Goal: Task Accomplishment & Management: Use online tool/utility

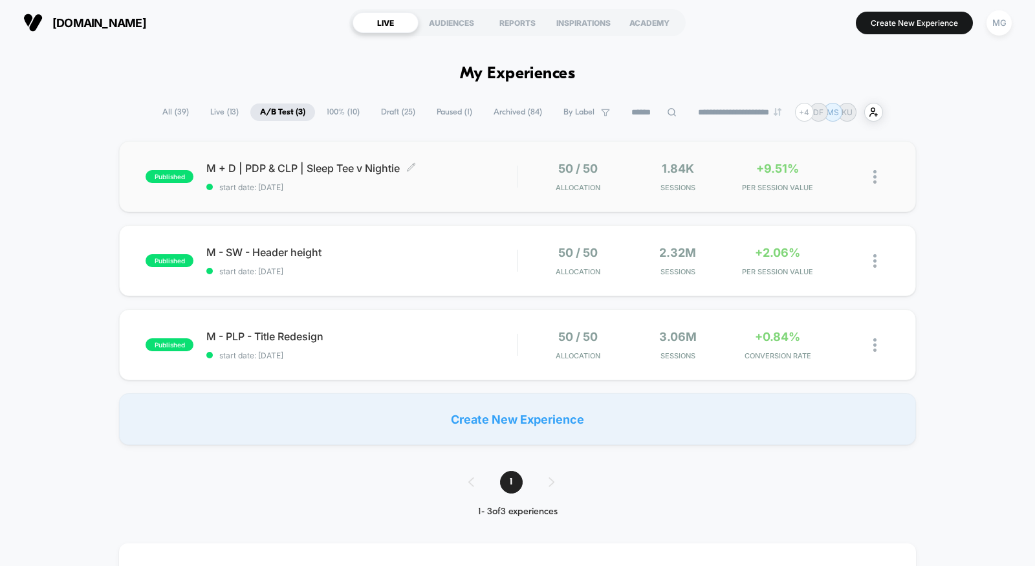
click at [404, 184] on span "start date: [DATE]" at bounding box center [361, 187] width 311 height 10
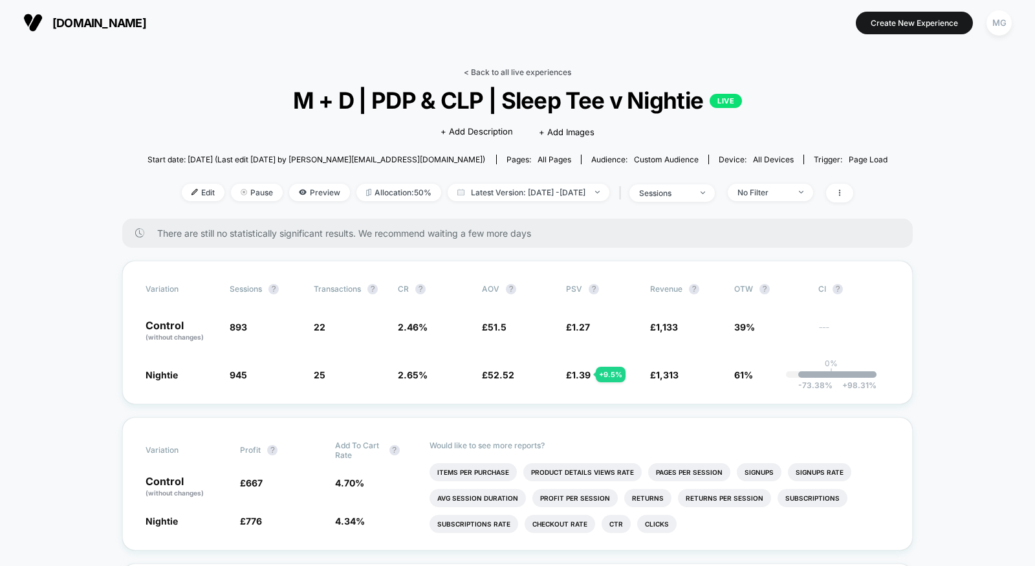
click at [518, 71] on link "< Back to all live experiences" at bounding box center [517, 72] width 107 height 10
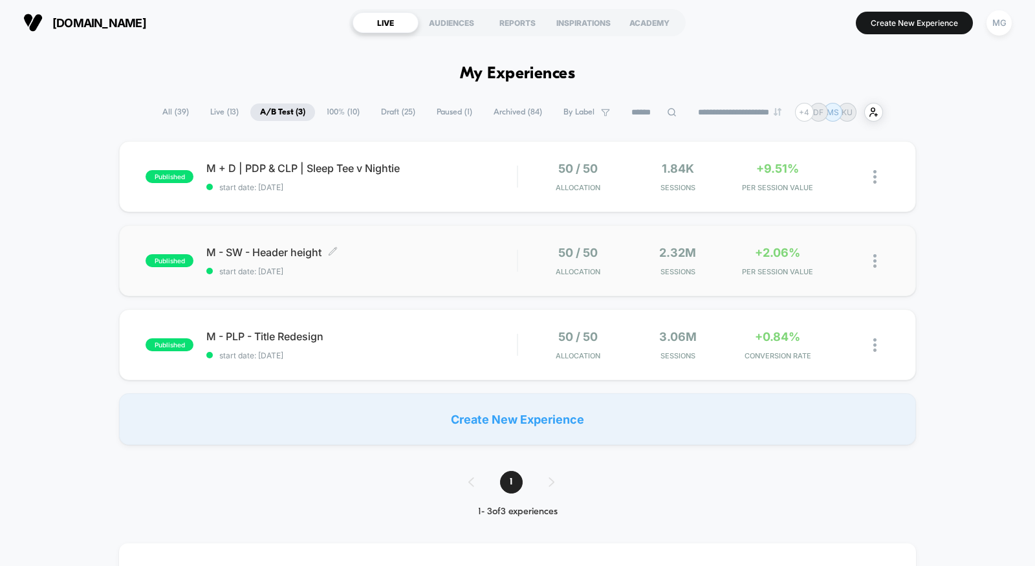
click at [423, 267] on span "start date: [DATE]" at bounding box center [361, 272] width 311 height 10
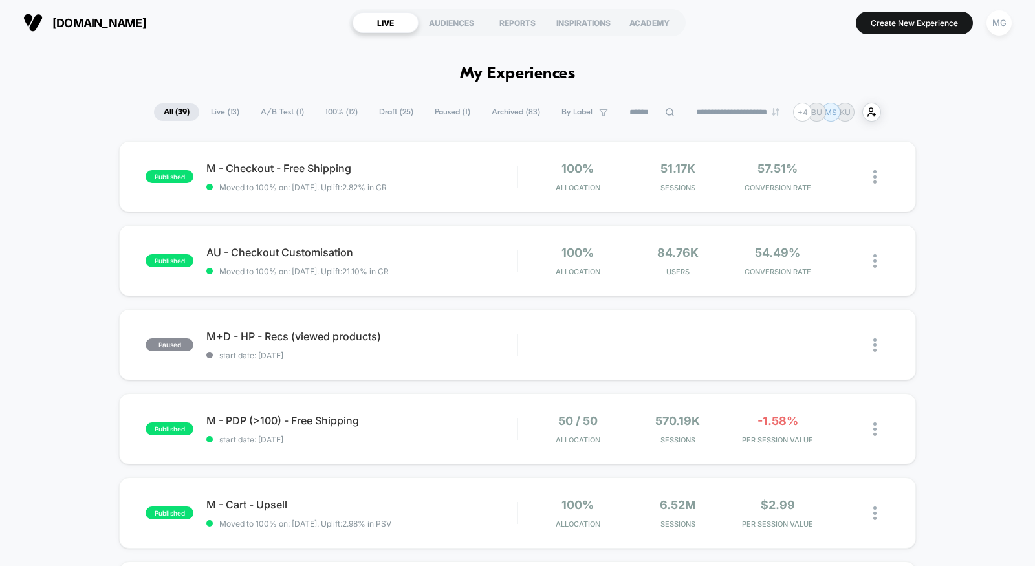
click at [281, 117] on span "A/B Test ( 1 )" at bounding box center [282, 112] width 63 height 17
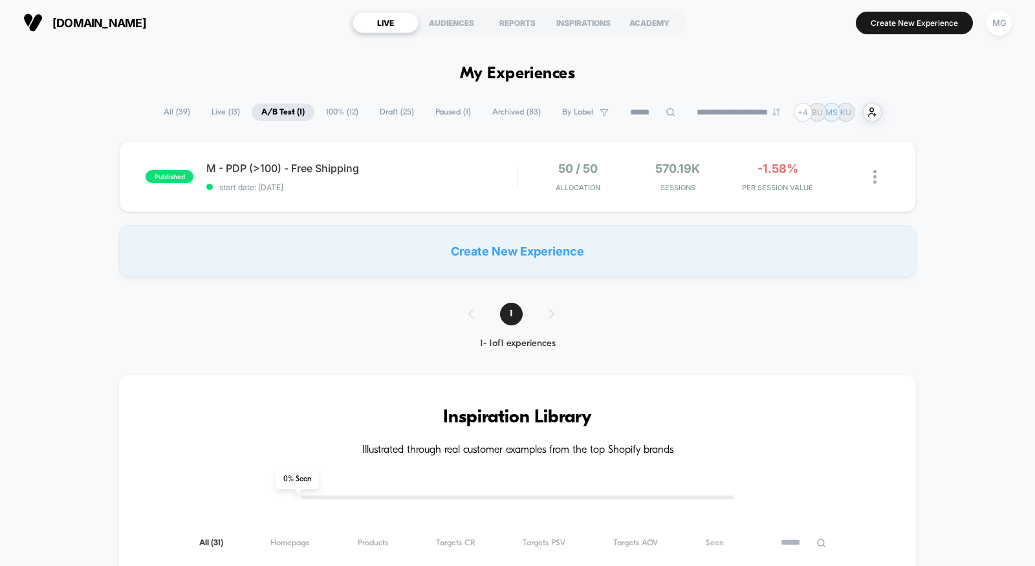
click at [350, 111] on span "100% ( 12 )" at bounding box center [342, 112] width 52 height 17
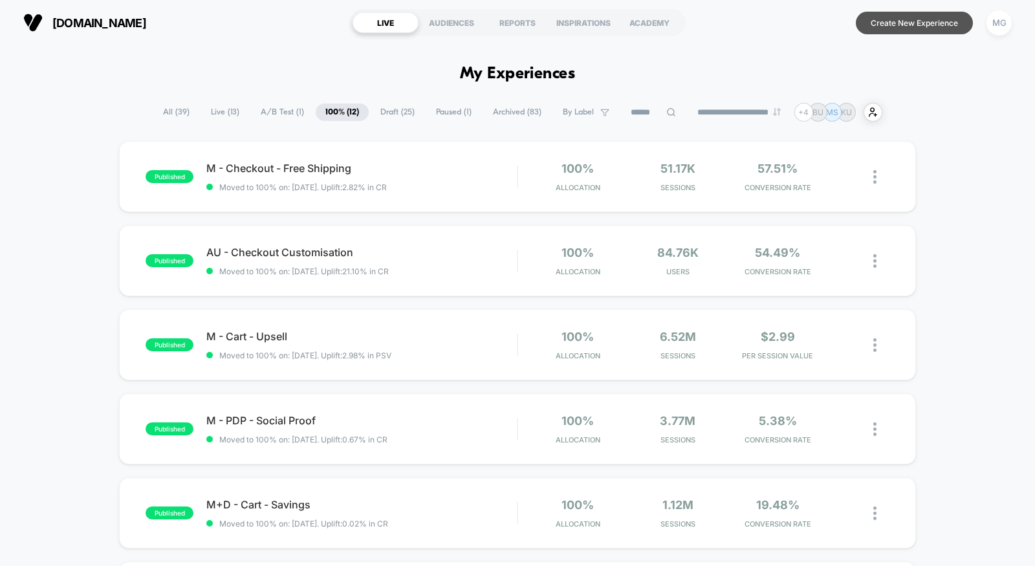
click at [935, 25] on button "Create New Experience" at bounding box center [914, 23] width 117 height 23
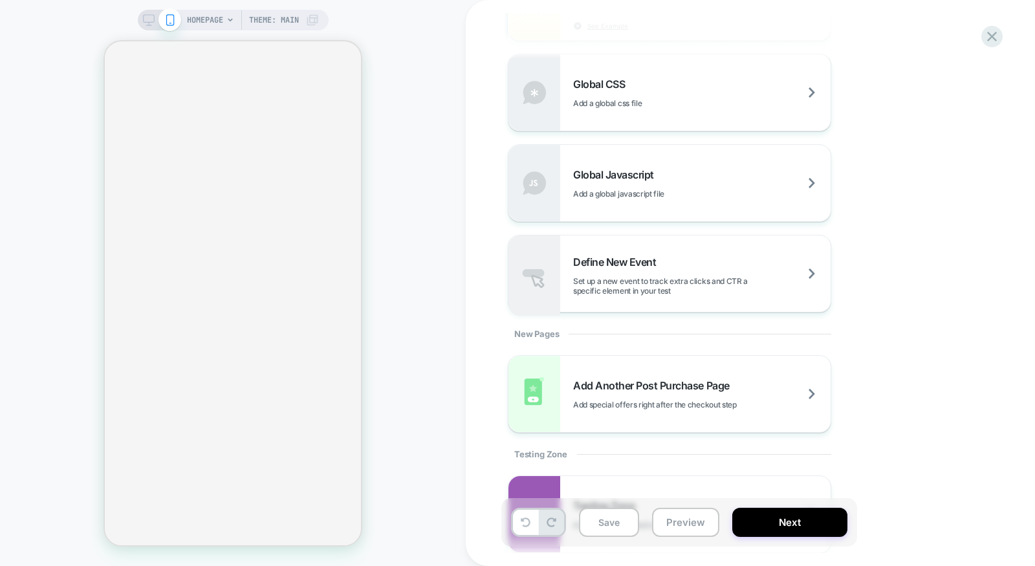
scroll to position [1019, 0]
click at [671, 265] on div "Define New Event Set up a new event to track extra clicks and CTR a specific el…" at bounding box center [702, 274] width 258 height 40
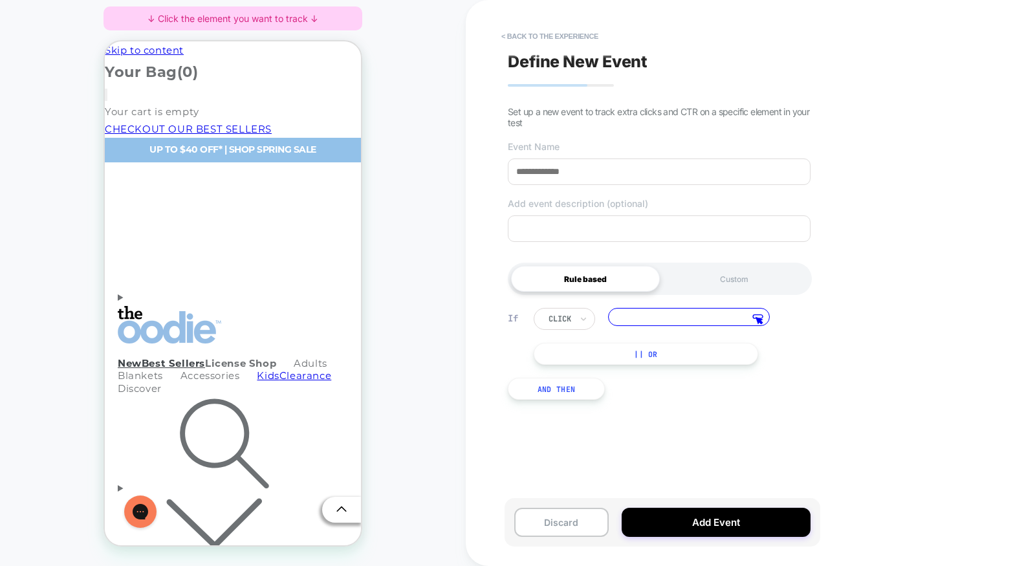
scroll to position [0, 0]
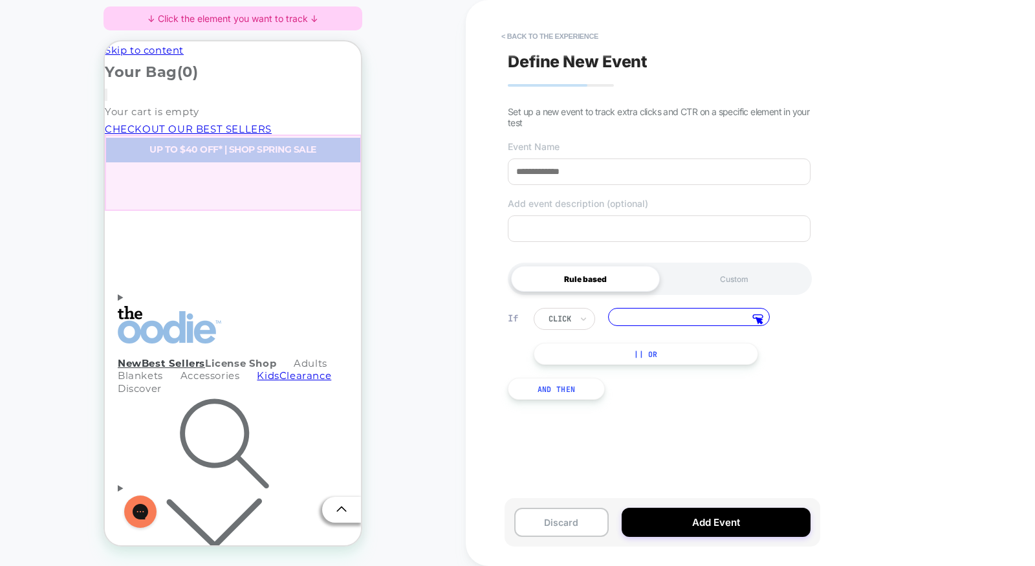
click at [177, 193] on div at bounding box center [233, 173] width 257 height 76
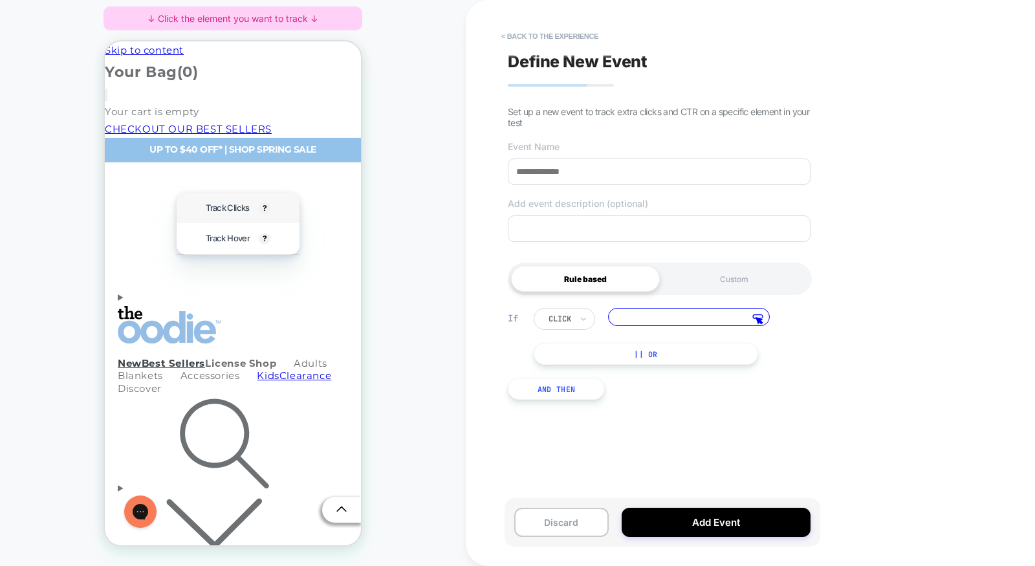
click at [199, 207] on div "Track Clicks ? Tracks clicks on the selected element." at bounding box center [238, 208] width 80 height 30
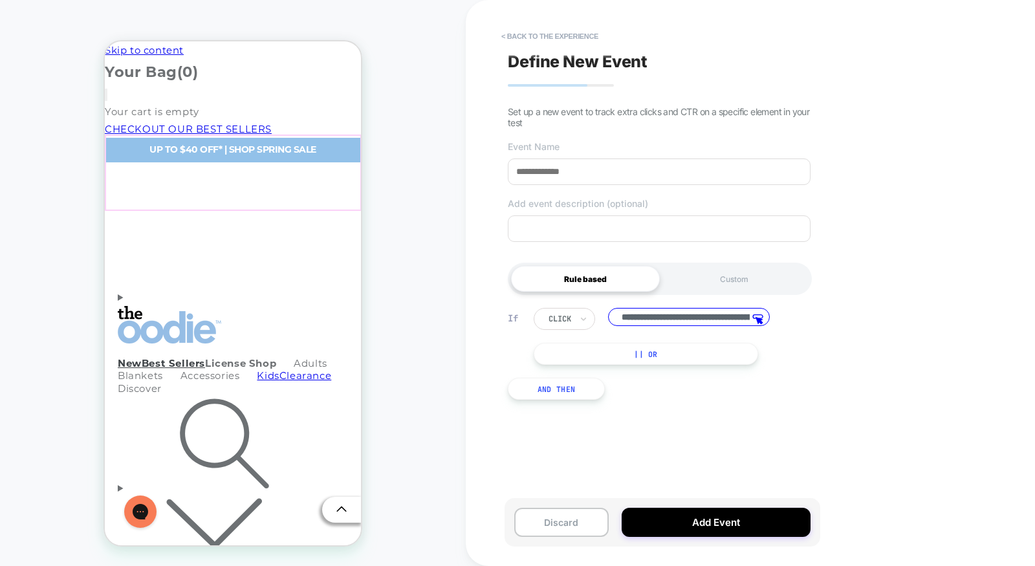
scroll to position [0, 220]
click at [654, 357] on button "|| Or" at bounding box center [646, 354] width 225 height 22
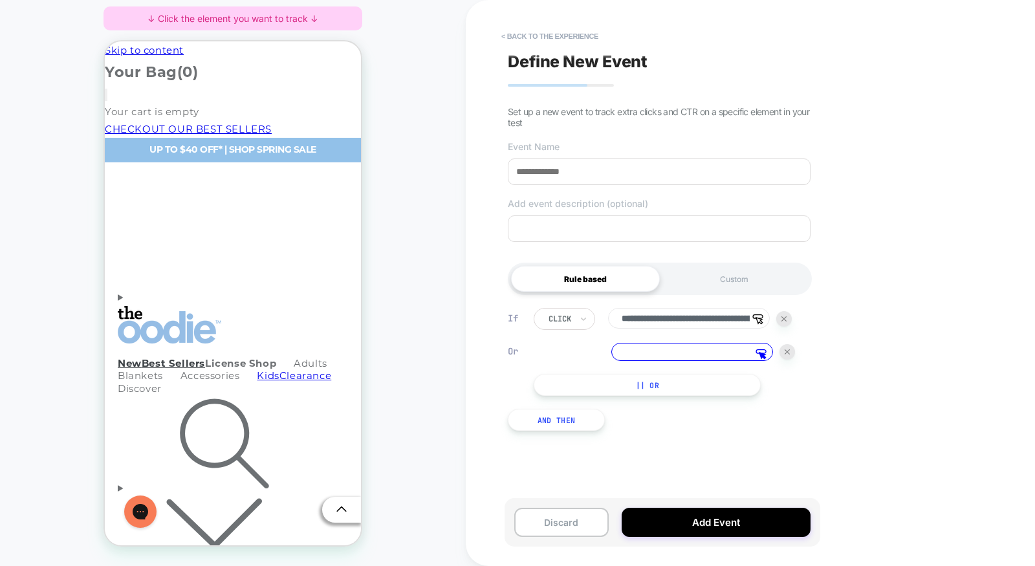
click at [558, 426] on button "And Then" at bounding box center [556, 420] width 97 height 22
click at [128, 306] on div "Menu" at bounding box center [233, 306] width 230 height 0
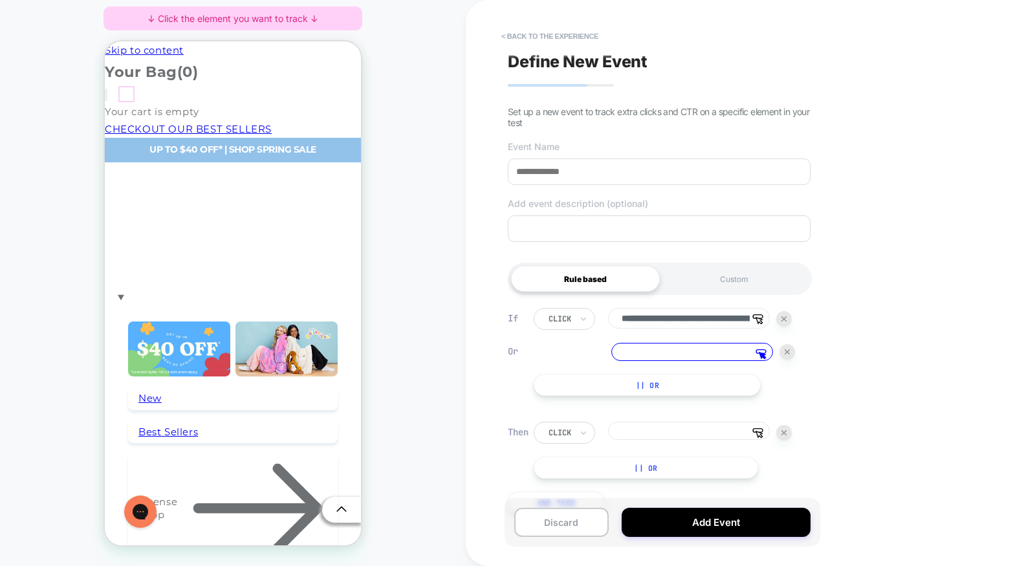
click at [129, 306] on div "Menu" at bounding box center [233, 306] width 230 height 0
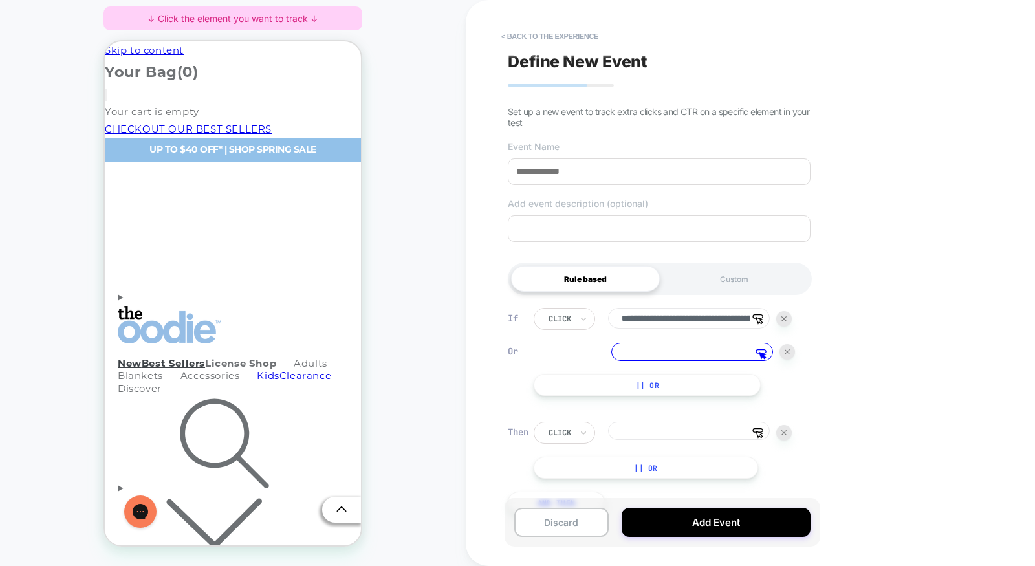
click at [651, 179] on input at bounding box center [659, 172] width 303 height 27
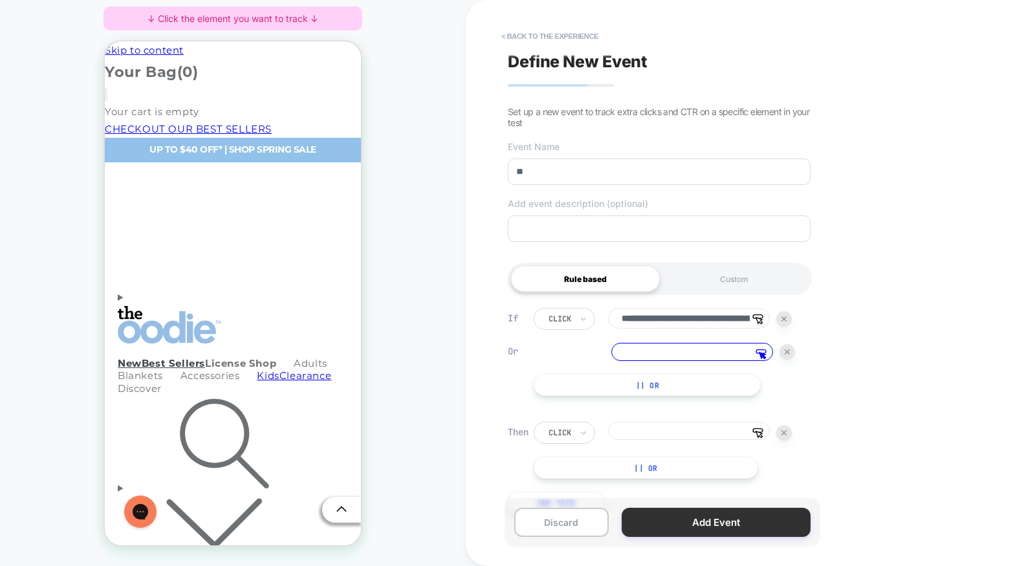
type input "**"
click at [663, 536] on button "Add Event" at bounding box center [716, 522] width 189 height 29
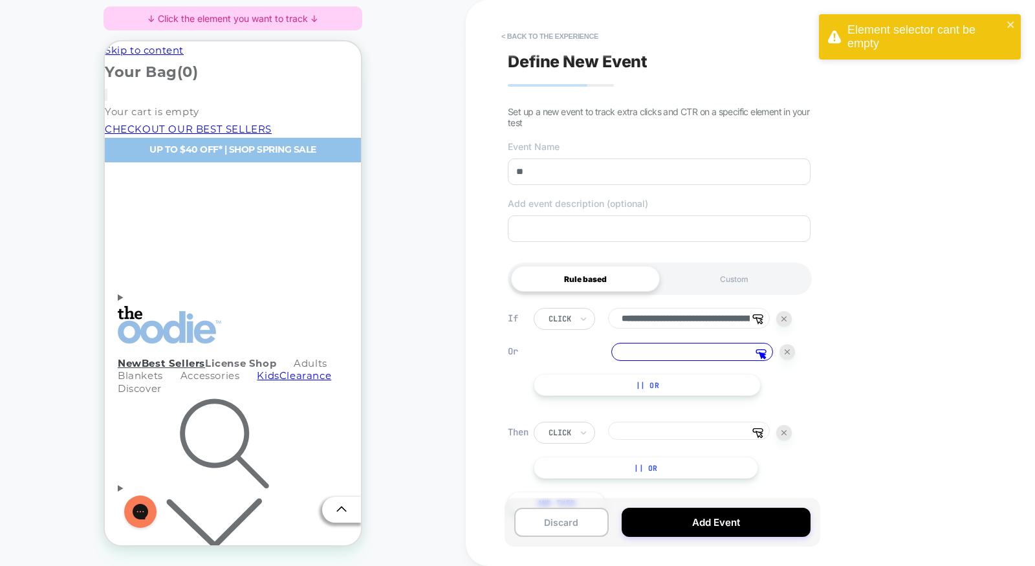
click at [788, 348] on div at bounding box center [788, 352] width 16 height 16
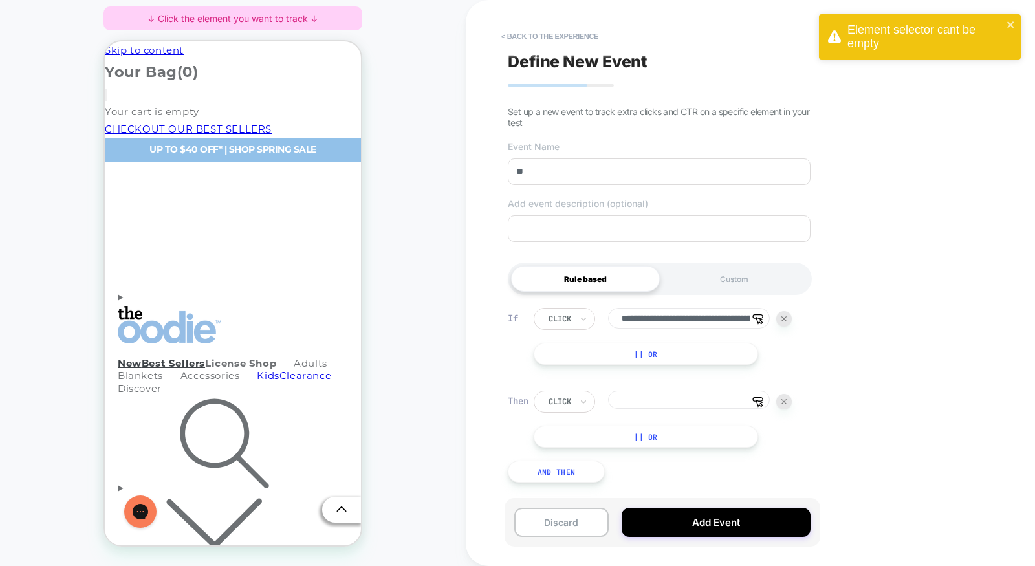
click at [790, 396] on div "click Select, then click the editor to choose an element" at bounding box center [663, 402] width 258 height 22
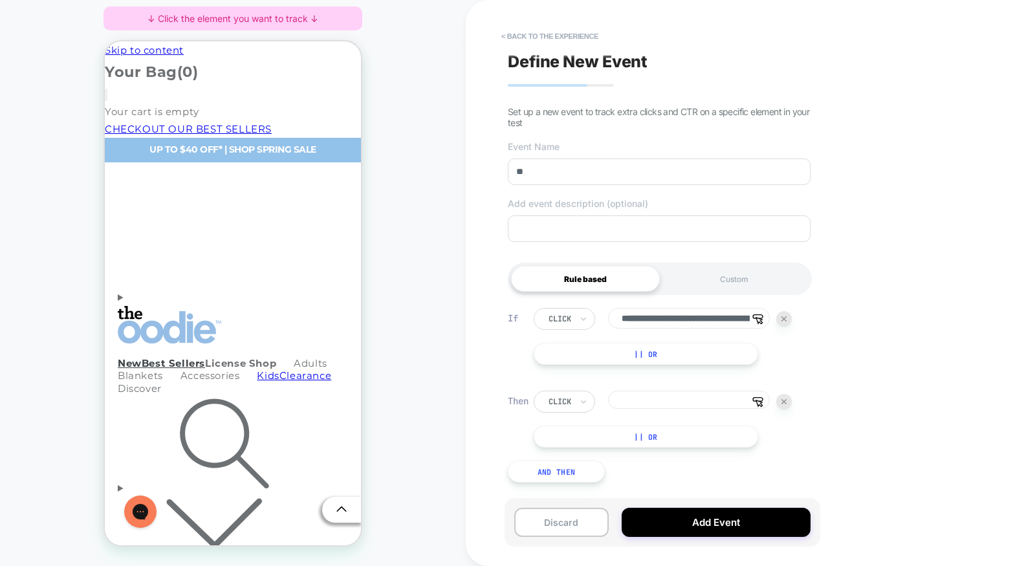
click at [787, 399] on img at bounding box center [784, 401] width 5 height 5
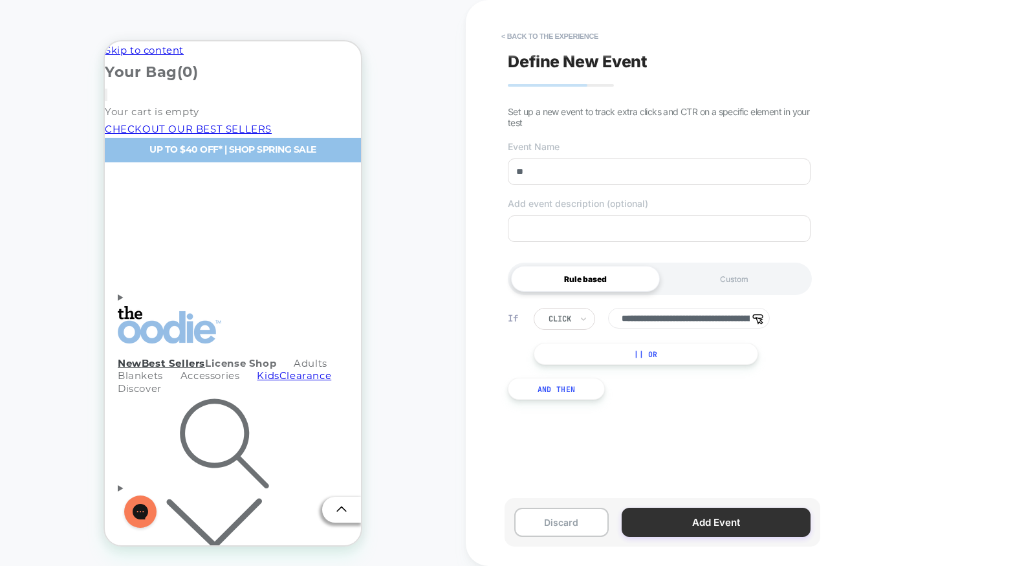
click at [712, 520] on button "Add Event" at bounding box center [716, 522] width 189 height 29
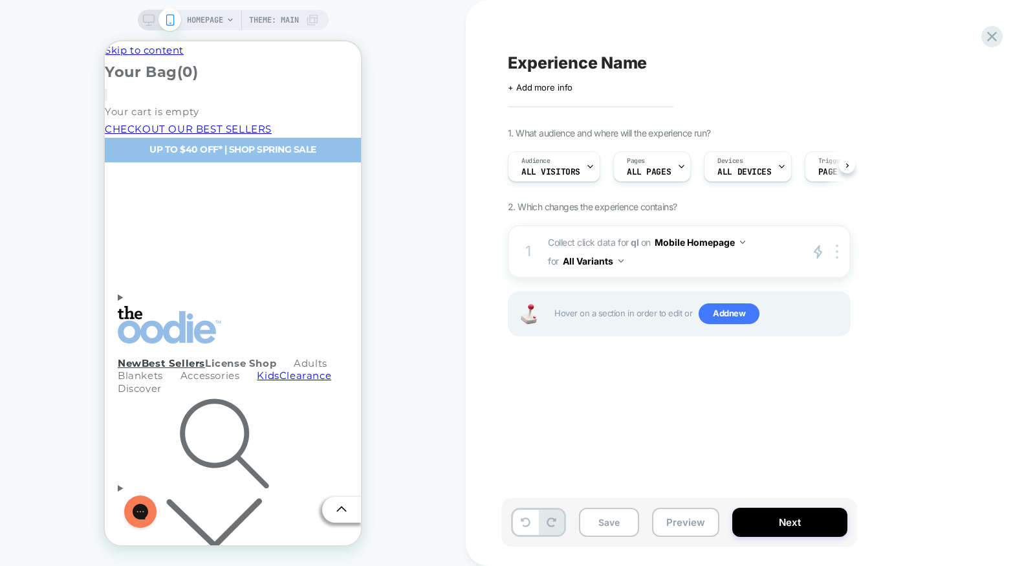
scroll to position [0, 1]
click at [589, 263] on button "All Variants" at bounding box center [593, 261] width 61 height 19
click at [752, 375] on div "Experience Name Click to edit experience details + Add more info 1. What audien…" at bounding box center [743, 283] width 485 height 540
click at [738, 314] on span "Add new" at bounding box center [729, 313] width 61 height 21
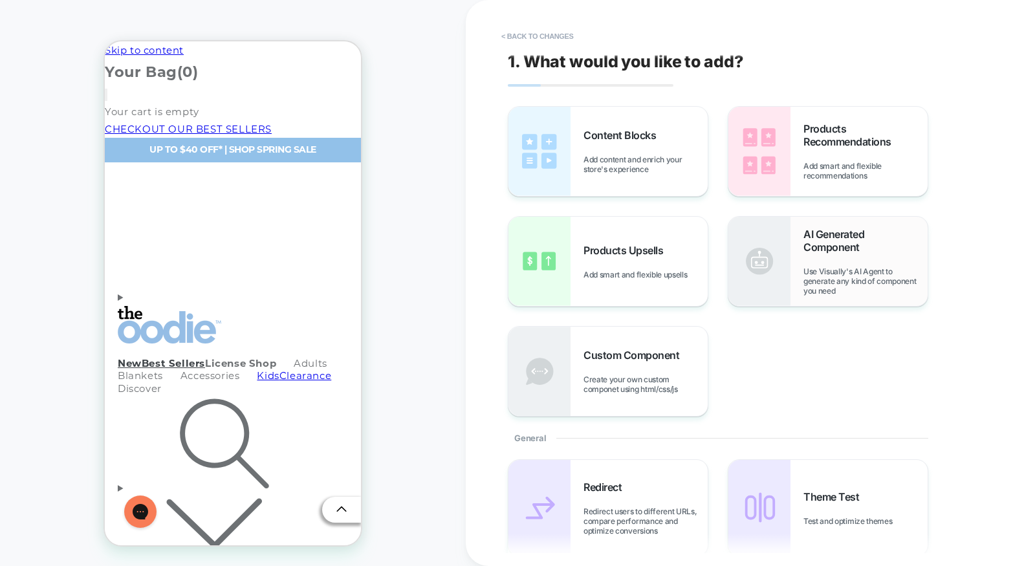
click at [808, 274] on span "Use Visually's AI Agent to generate any kind of component you need" at bounding box center [866, 281] width 124 height 29
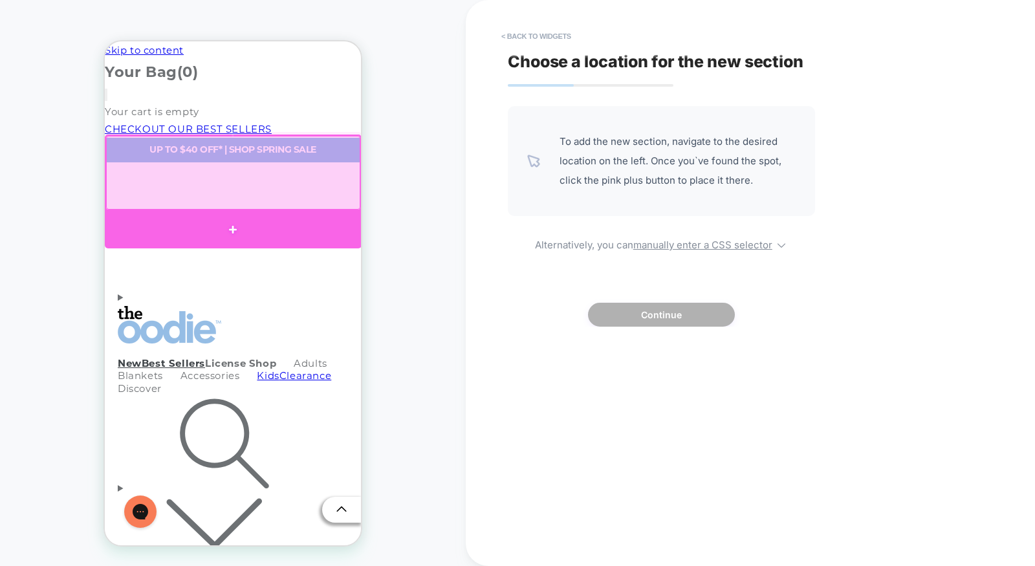
click at [168, 226] on div at bounding box center [233, 230] width 257 height 38
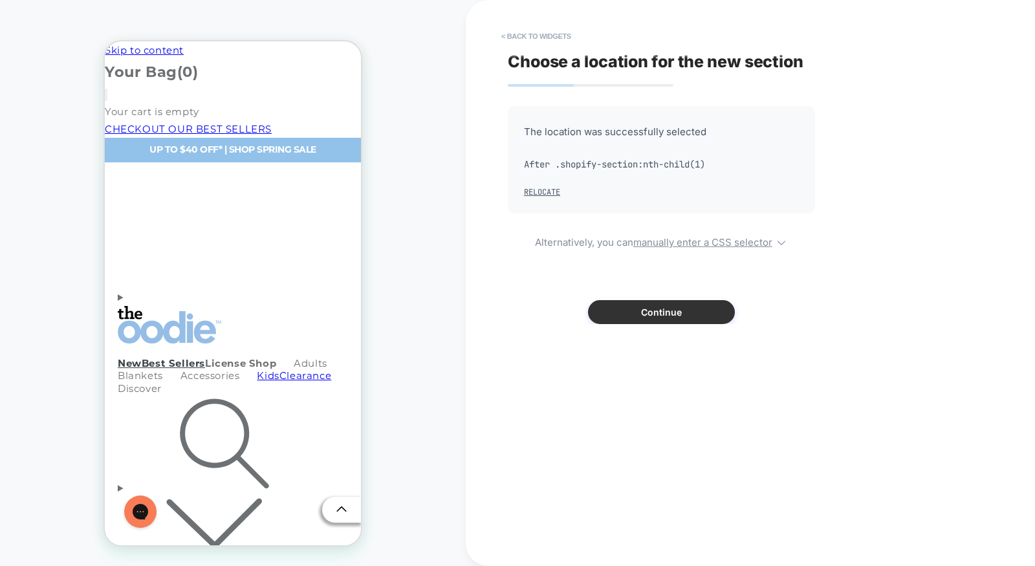
click at [648, 300] on div "The location was successfully selected After .shopify-section:nth-child(1) Relo…" at bounding box center [661, 215] width 307 height 218
click at [647, 309] on button "Continue" at bounding box center [661, 312] width 147 height 24
type textarea "*"
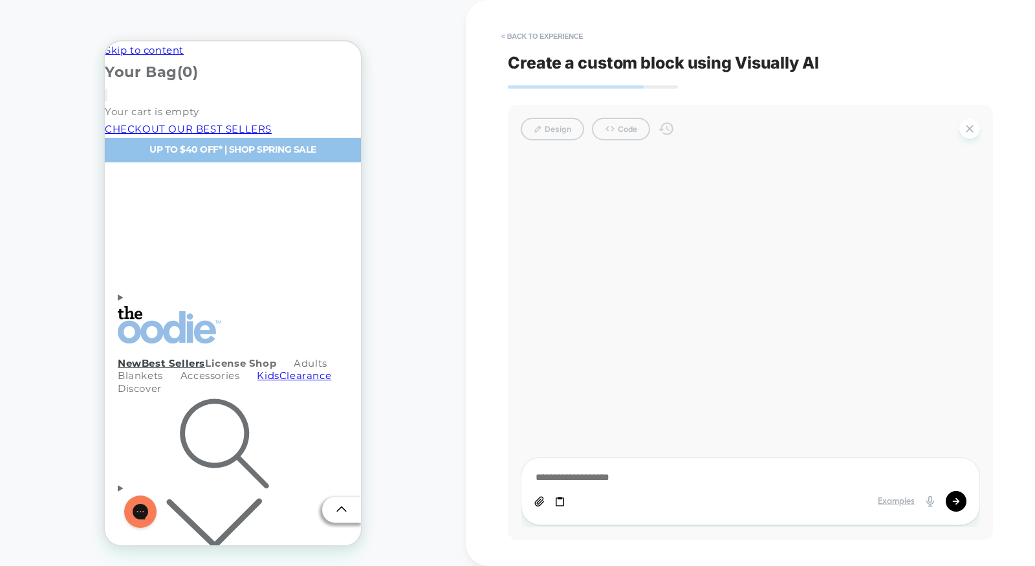
click at [700, 474] on textarea at bounding box center [750, 478] width 432 height 14
click at [524, 38] on button "< Back to experience" at bounding box center [542, 36] width 94 height 21
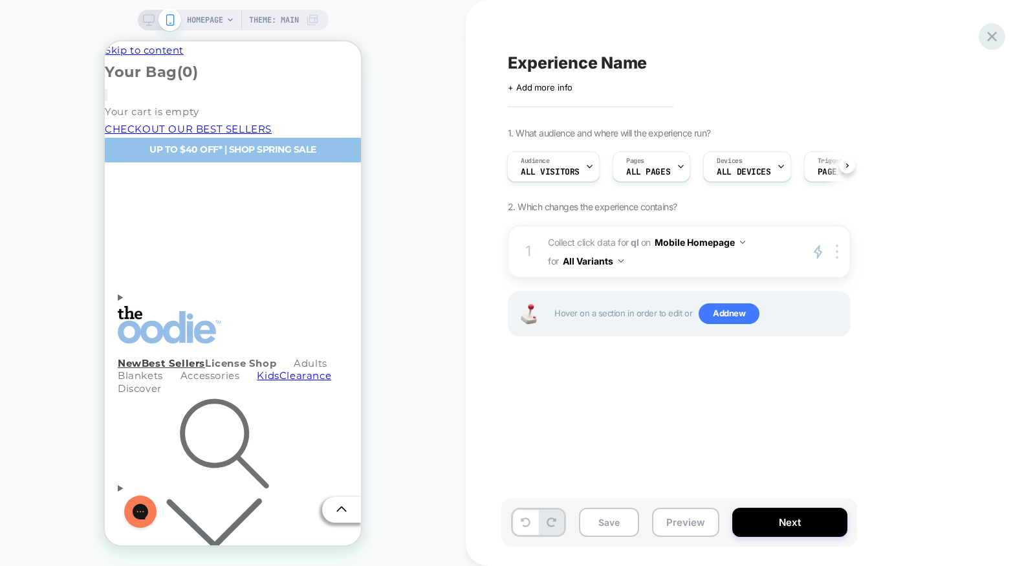
click at [993, 38] on icon at bounding box center [992, 37] width 10 height 10
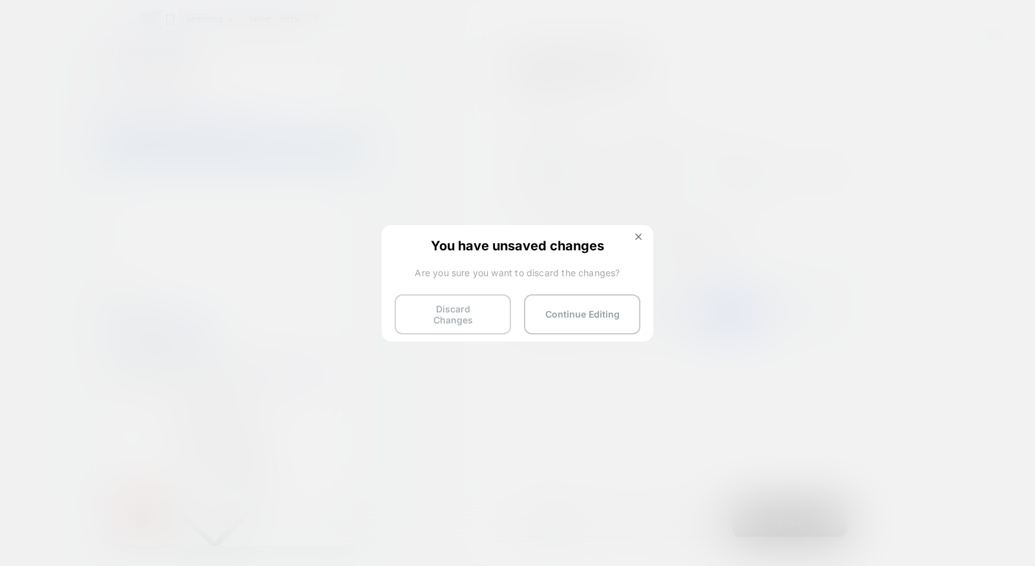
click at [456, 309] on button "Discard Changes" at bounding box center [453, 314] width 116 height 40
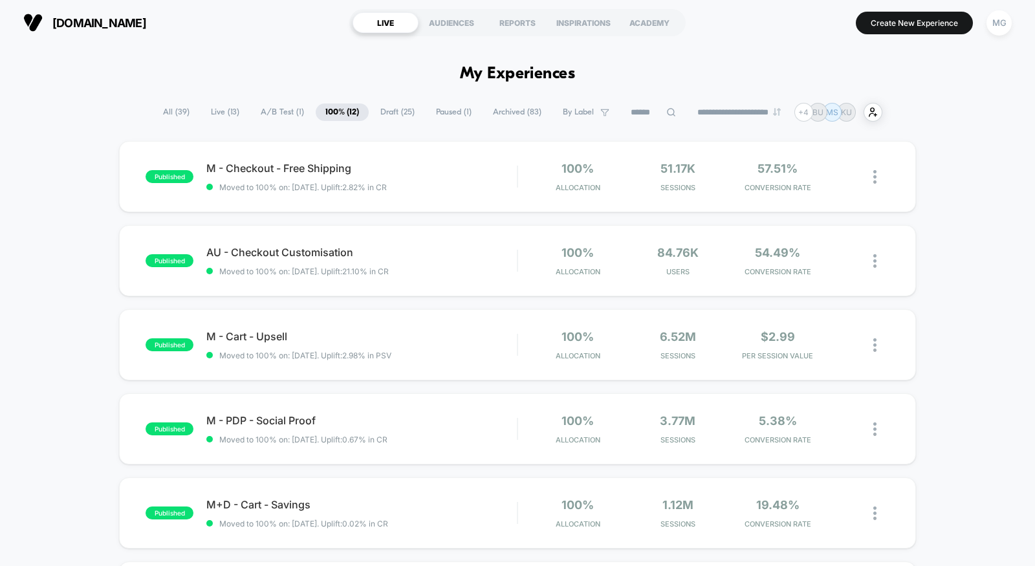
click at [626, 109] on input at bounding box center [653, 113] width 65 height 16
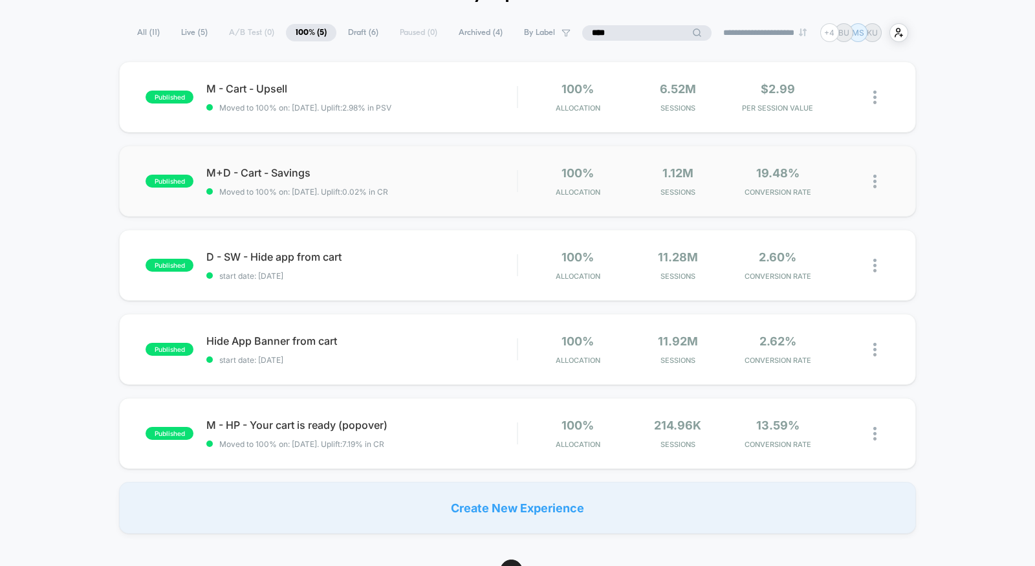
scroll to position [81, 0]
type input "****"
click at [876, 179] on img at bounding box center [875, 180] width 3 height 14
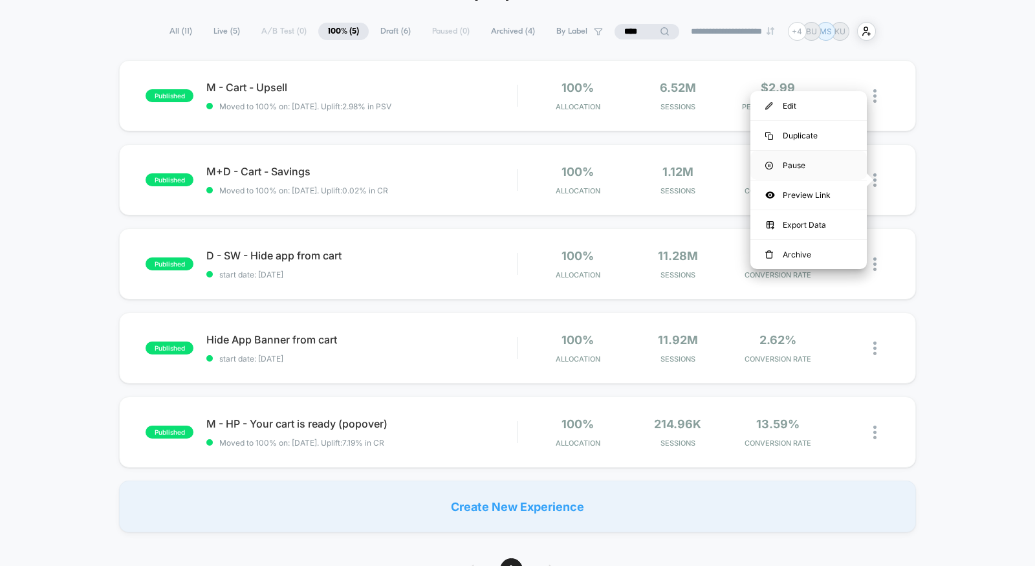
click at [817, 169] on div "Pause" at bounding box center [809, 165] width 116 height 29
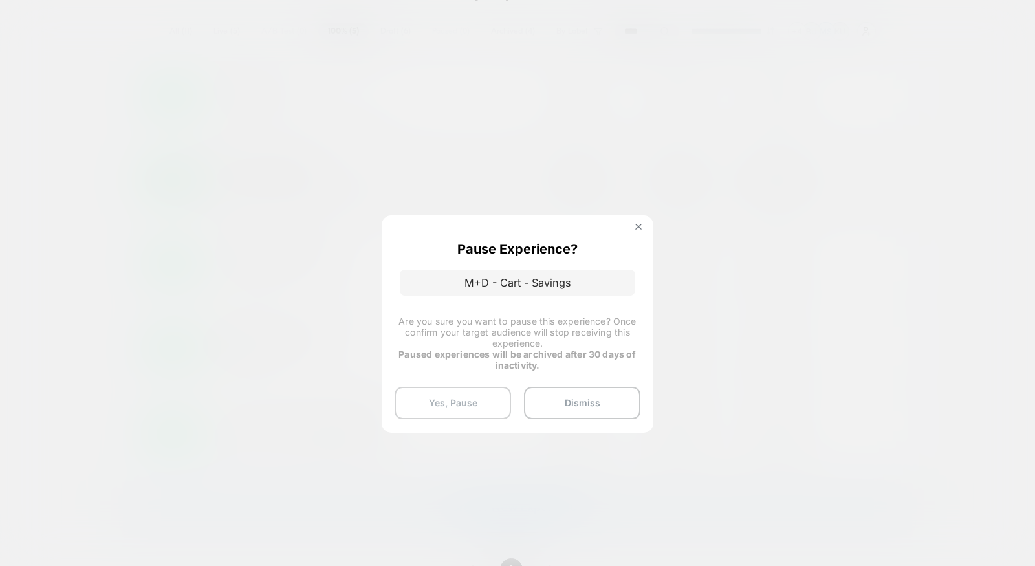
click at [457, 397] on button "Yes, Pause" at bounding box center [453, 403] width 116 height 32
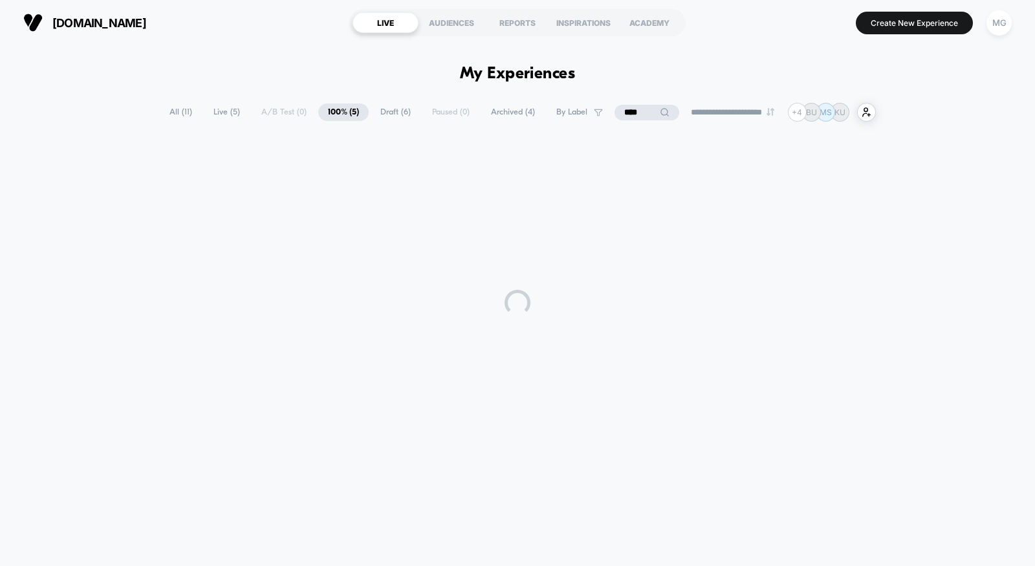
scroll to position [0, 0]
